Goal: Navigation & Orientation: Find specific page/section

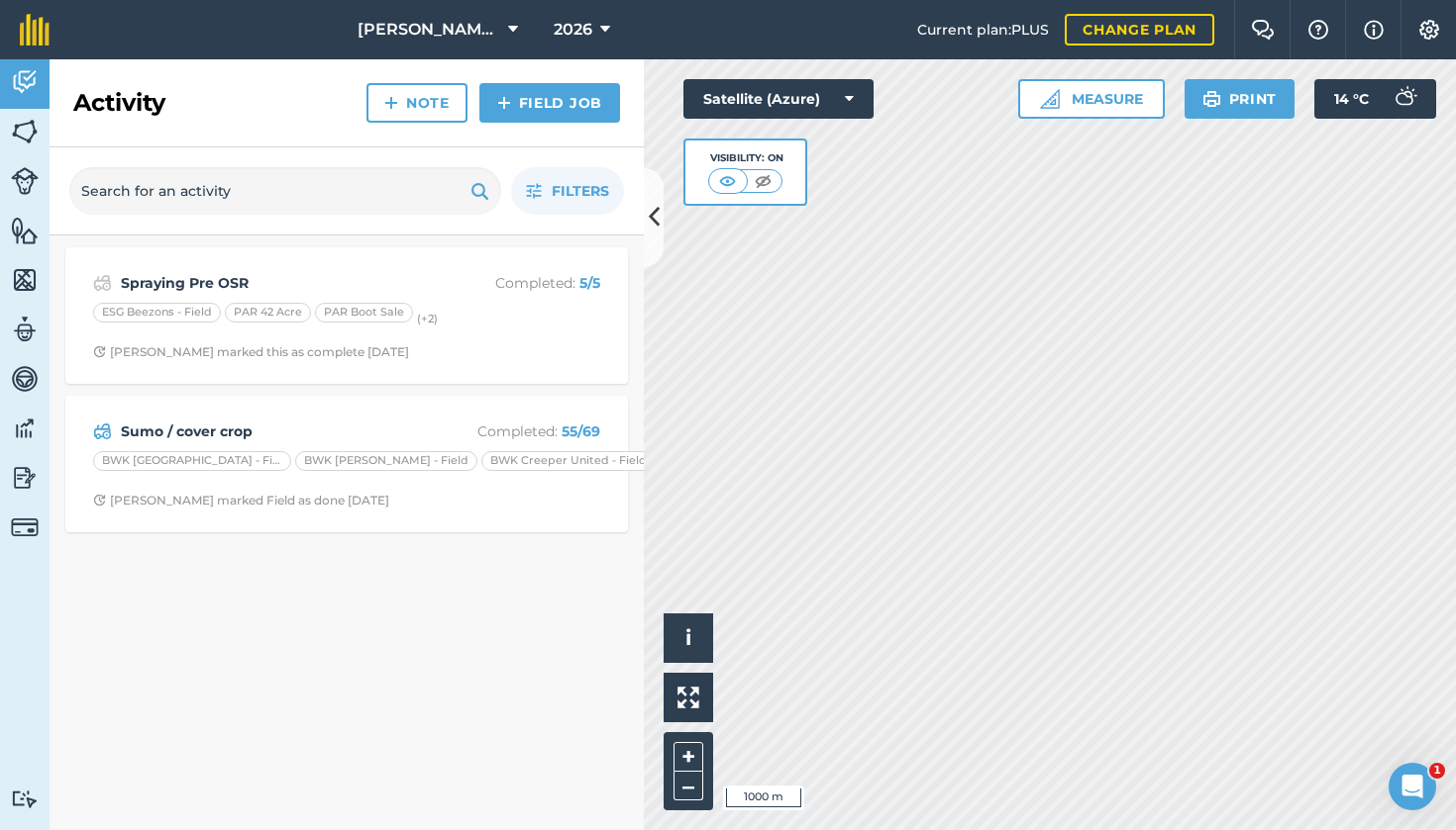
click at [476, 25] on span "[PERSON_NAME] Hayleys Partnership" at bounding box center [429, 30] width 143 height 24
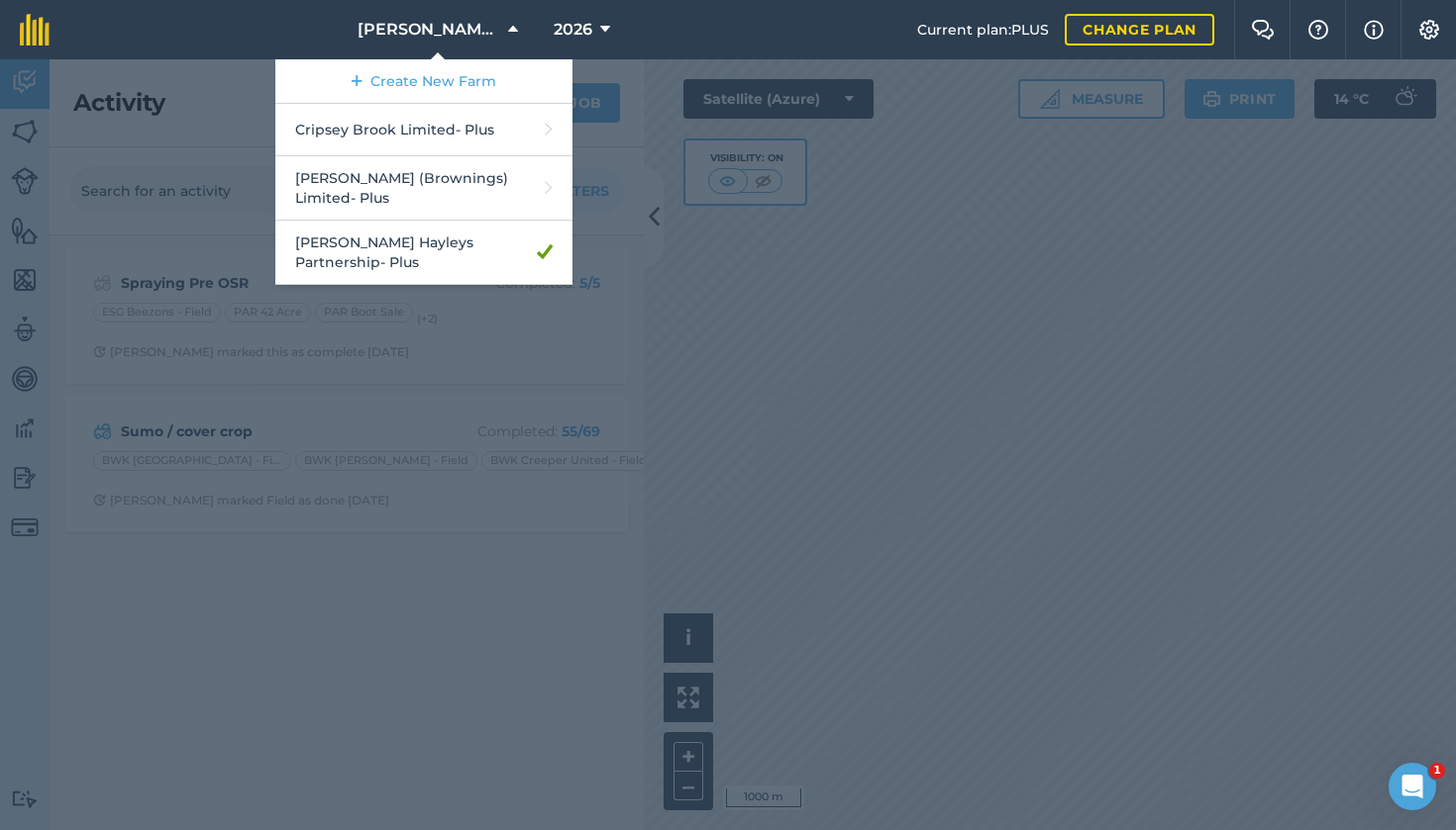
click at [1017, 413] on div at bounding box center [728, 444] width 1456 height 771
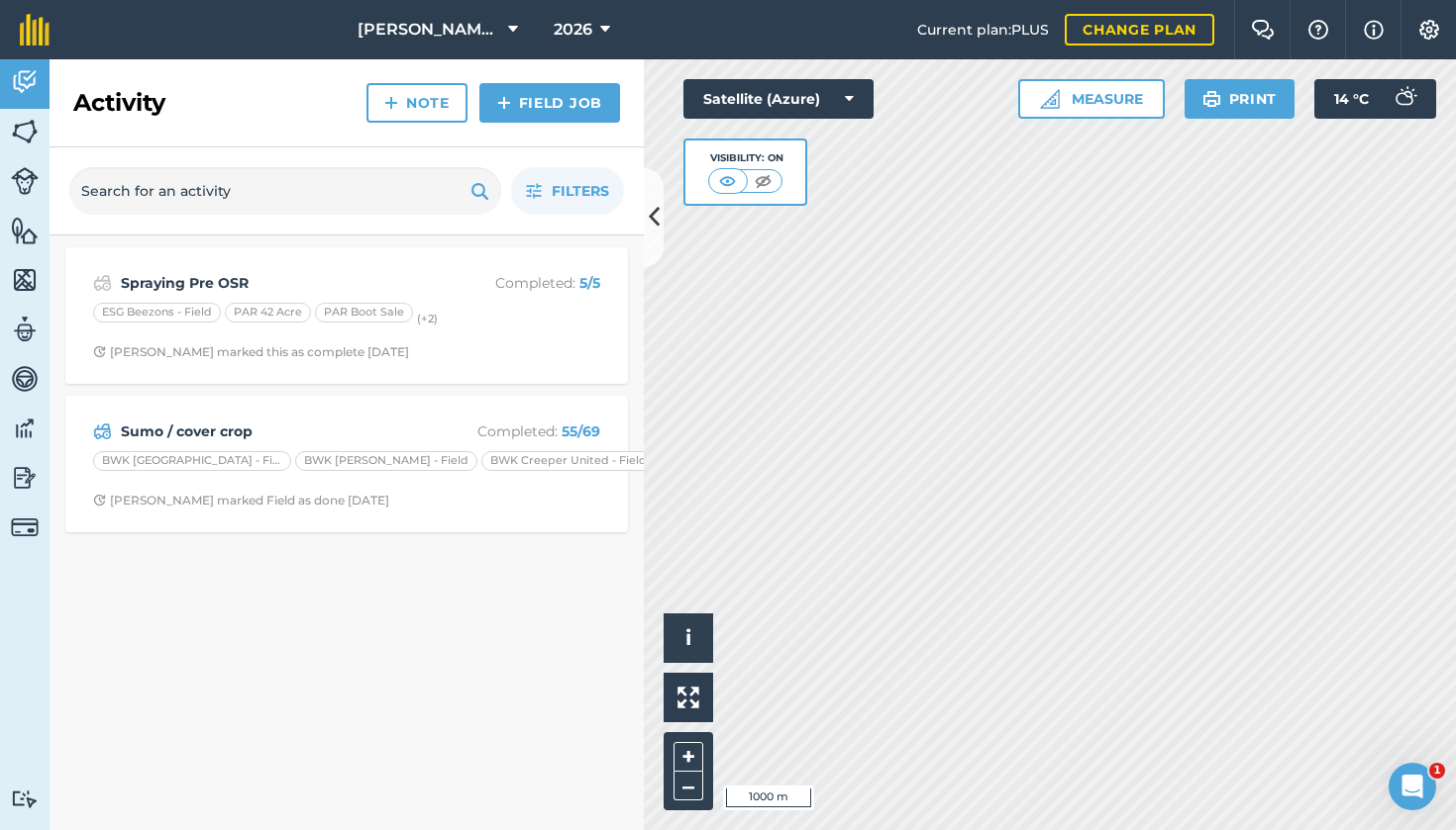
click at [33, 83] on img at bounding box center [25, 82] width 28 height 30
click at [27, 129] on img at bounding box center [25, 132] width 28 height 30
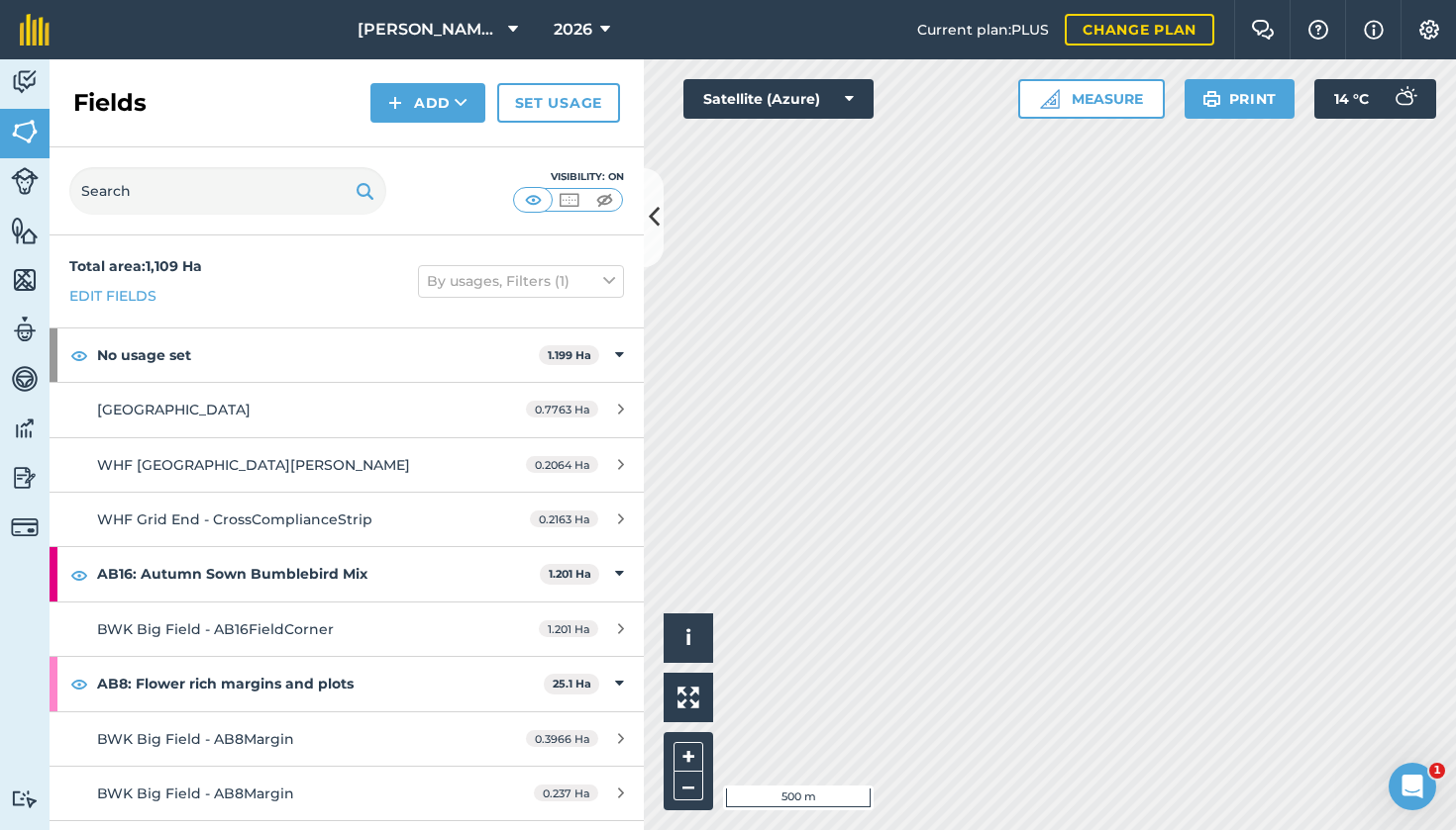
click at [495, 32] on span "[PERSON_NAME] Hayleys Partnership" at bounding box center [429, 30] width 143 height 24
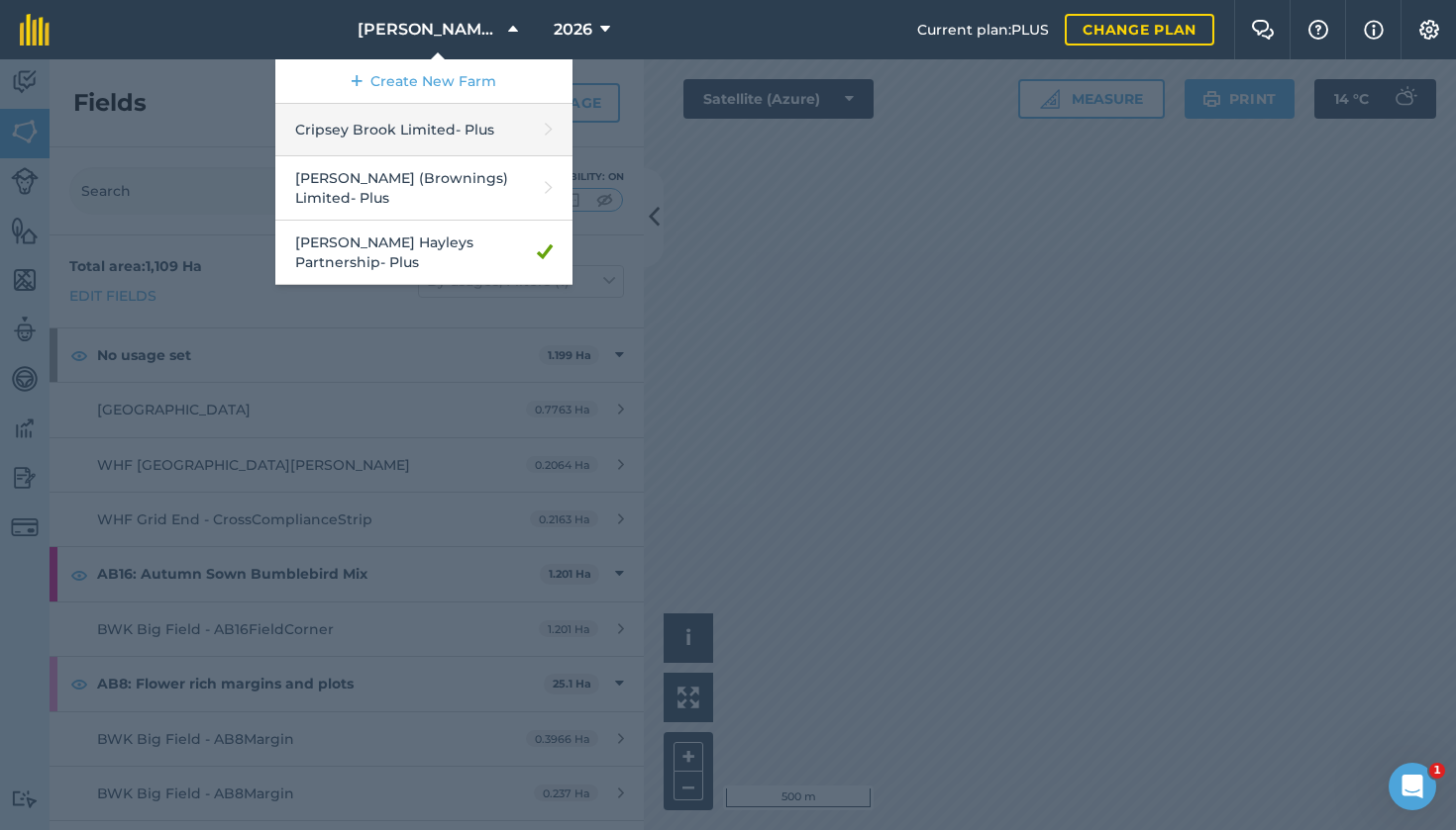
click at [376, 130] on link "Cripsey Brook Limited - Plus" at bounding box center [423, 130] width 297 height 53
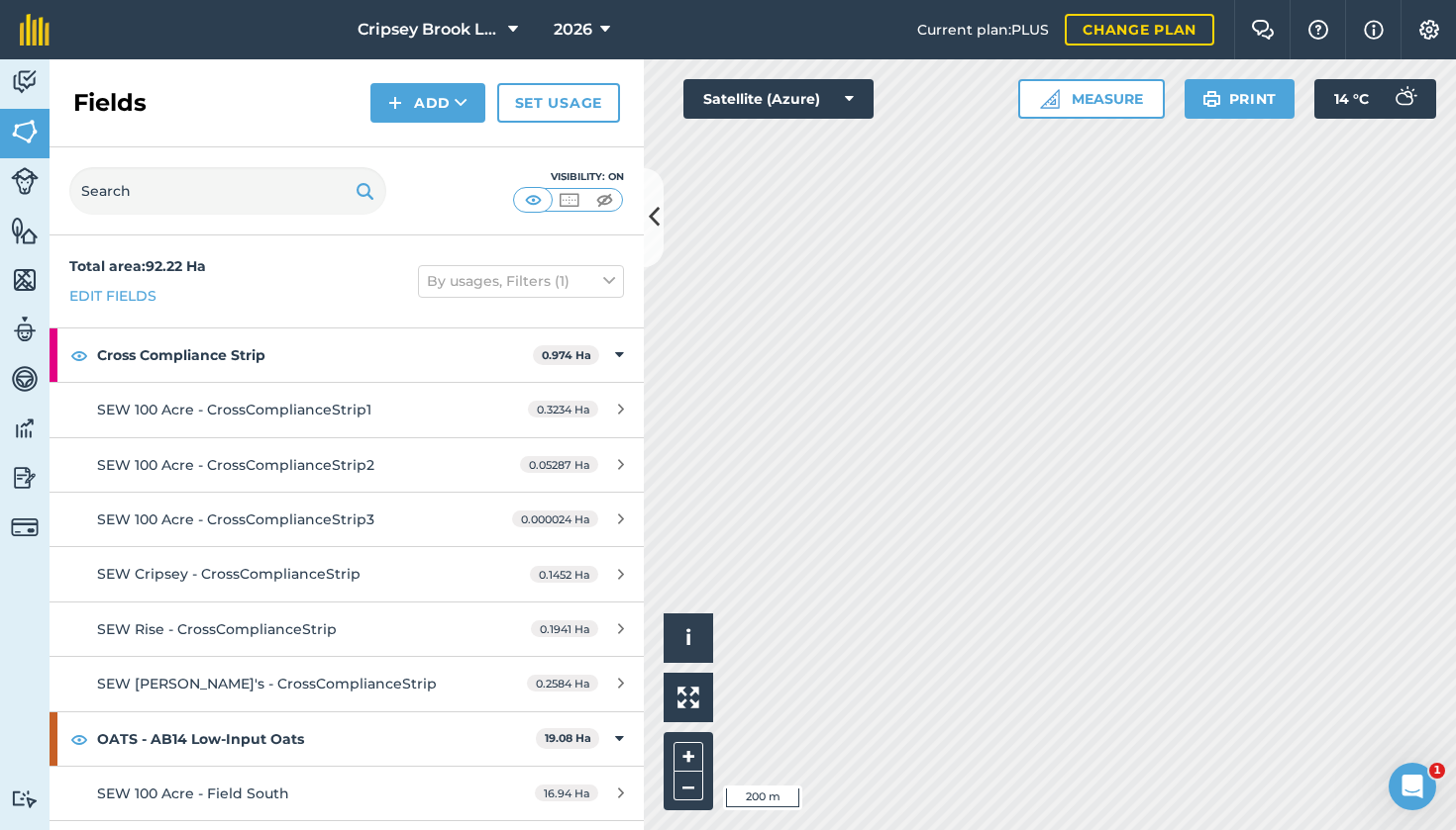
click at [478, 31] on span "Cripsey Brook Limited" at bounding box center [429, 30] width 143 height 24
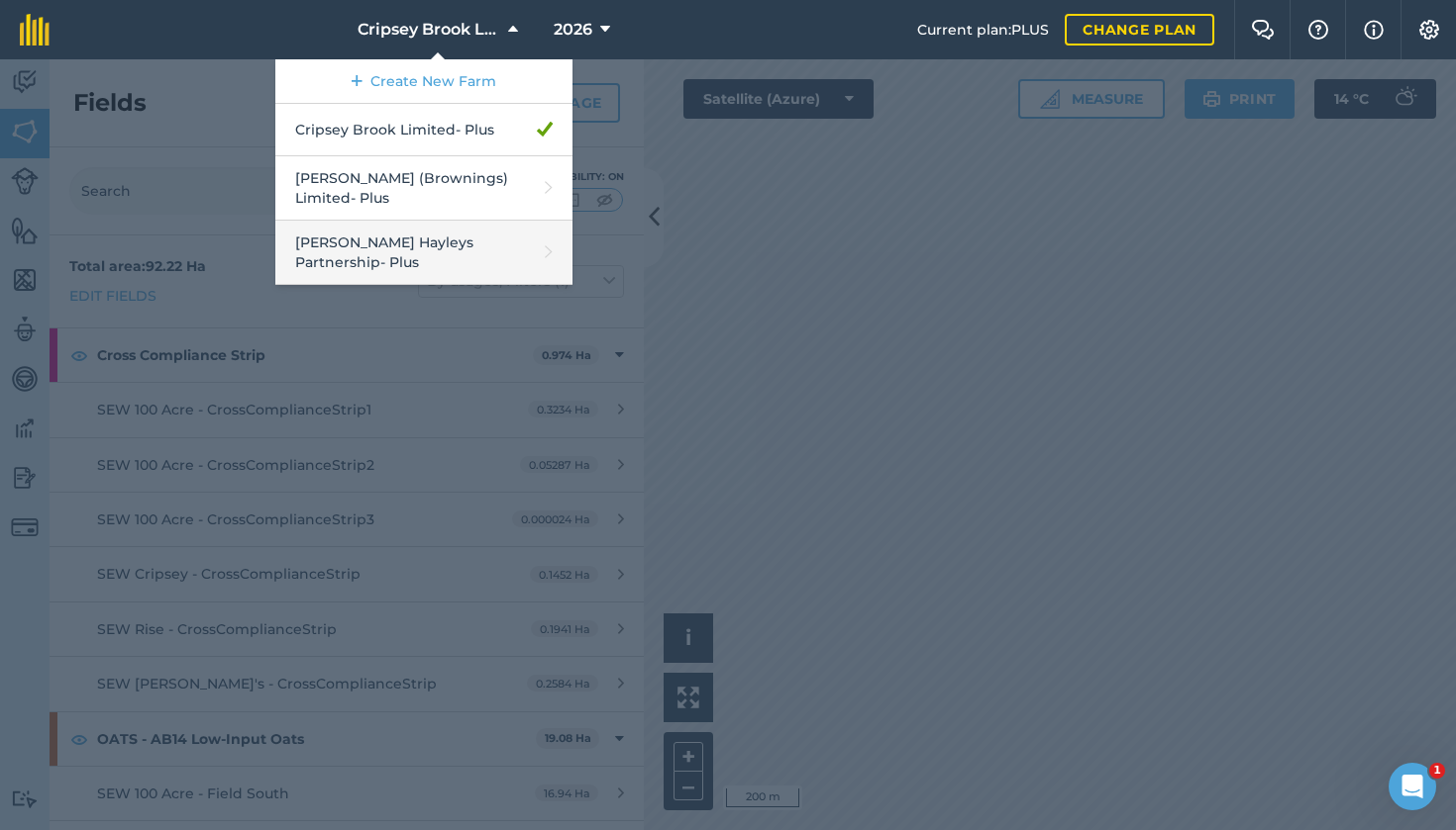
click at [399, 232] on link "[PERSON_NAME] Hayleys Partnership - Plus" at bounding box center [423, 253] width 297 height 64
